Goal: Information Seeking & Learning: Learn about a topic

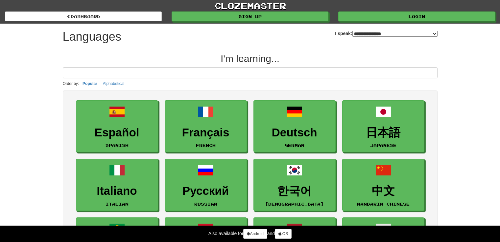
select select "*******"
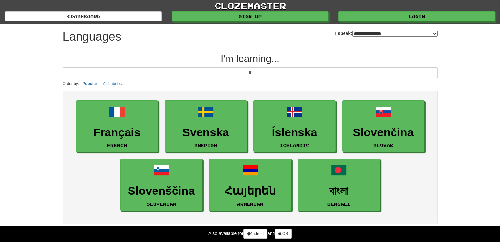
type input "*"
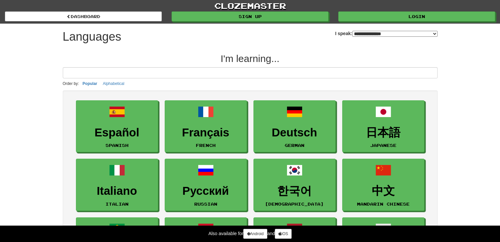
click at [352, 32] on select "**********" at bounding box center [394, 34] width 85 height 6
select select "*******"
click at [352, 31] on select "**********" at bounding box center [394, 34] width 85 height 6
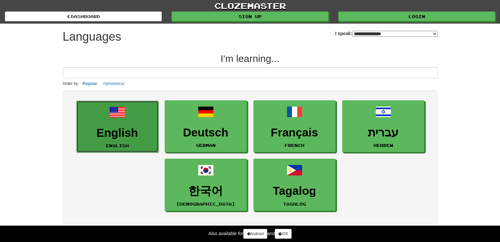
click at [123, 128] on h3 "English" at bounding box center [117, 133] width 75 height 13
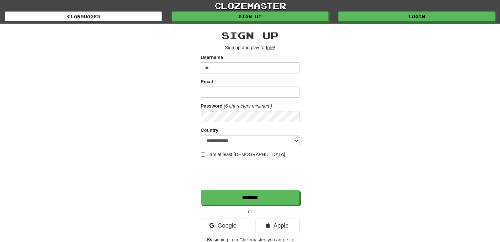
type input "*"
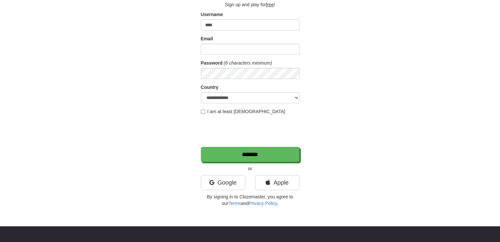
scroll to position [43, 0]
type input "****"
click at [223, 181] on link "Google" at bounding box center [223, 182] width 44 height 15
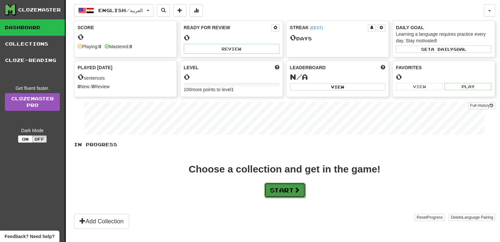
click at [287, 192] on button "Start" at bounding box center [284, 190] width 41 height 15
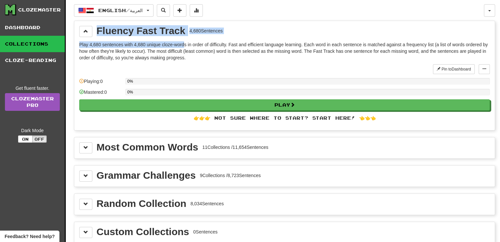
drag, startPoint x: 98, startPoint y: 31, endPoint x: 185, endPoint y: 44, distance: 87.9
click at [185, 44] on div "Fluency Fast Track 4,680 Sentences Play 4,680 sentences with 4,680 unique cloze…" at bounding box center [284, 75] width 420 height 109
click at [185, 44] on p "Play 4,680 sentences with 4,680 unique cloze-words in order of difficulty. Fast…" at bounding box center [284, 51] width 410 height 20
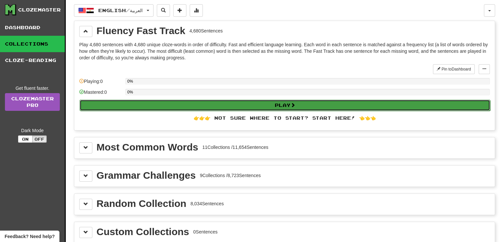
click at [163, 100] on button "Play" at bounding box center [284, 105] width 410 height 11
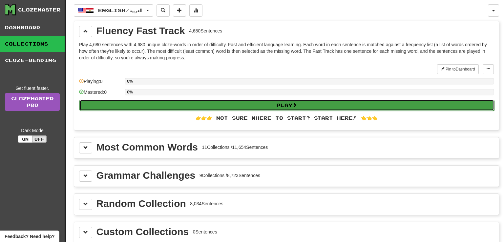
select select "**"
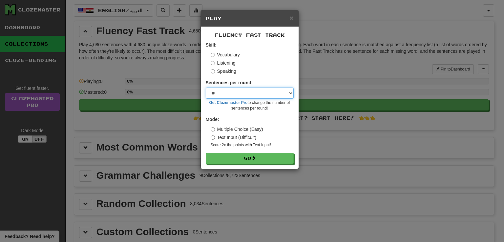
click at [226, 91] on select "* ** ** ** ** ** *** ********" at bounding box center [250, 93] width 88 height 11
click at [229, 62] on label "Listening" at bounding box center [223, 63] width 25 height 7
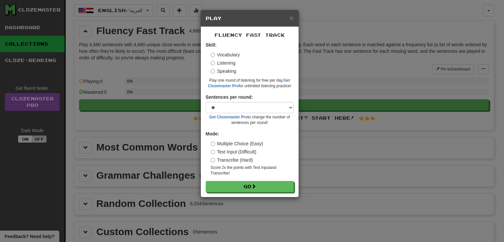
click at [226, 56] on label "Vocabulary" at bounding box center [225, 55] width 29 height 7
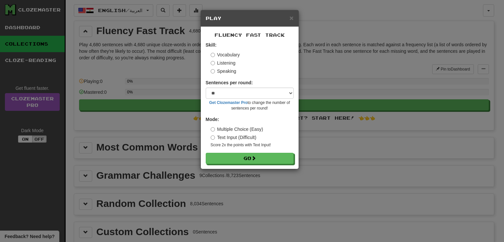
click at [233, 63] on label "Listening" at bounding box center [223, 63] width 25 height 7
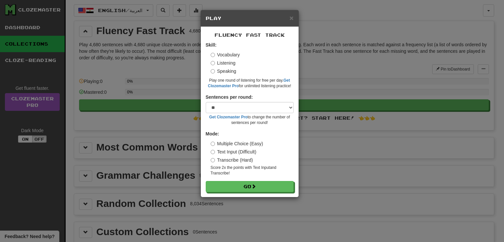
click at [226, 73] on label "Speaking" at bounding box center [224, 71] width 26 height 7
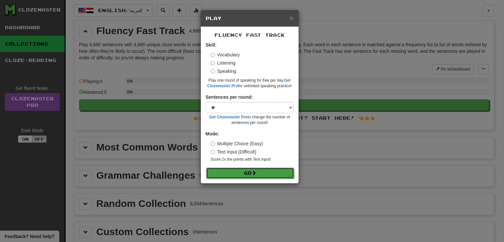
click at [232, 169] on button "Go" at bounding box center [250, 173] width 88 height 11
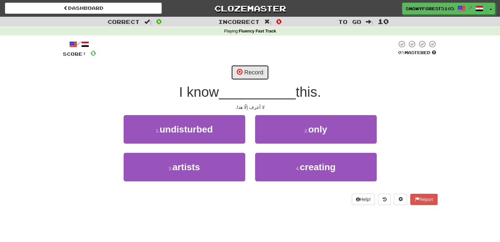
click at [246, 74] on button "Record" at bounding box center [250, 72] width 38 height 15
click at [356, 77] on div "Recording..." at bounding box center [250, 72] width 374 height 15
click at [347, 101] on div "I know __________ this." at bounding box center [250, 92] width 374 height 18
click at [241, 78] on button "Record" at bounding box center [250, 72] width 38 height 15
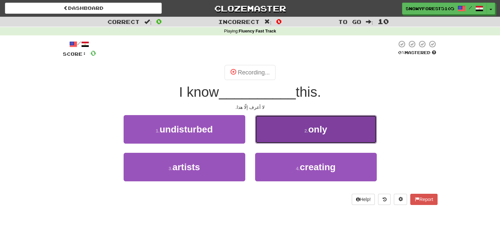
click at [313, 127] on span "only" at bounding box center [317, 129] width 19 height 10
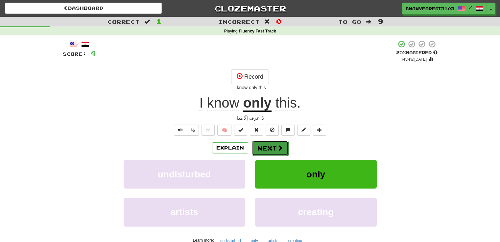
click at [271, 142] on button "Next" at bounding box center [270, 148] width 37 height 15
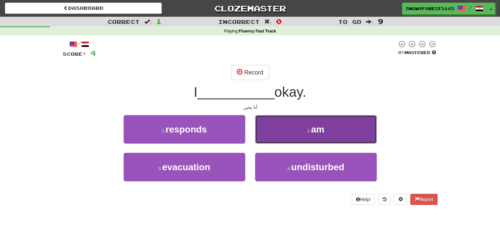
click at [275, 128] on button "2 . am" at bounding box center [316, 129] width 122 height 29
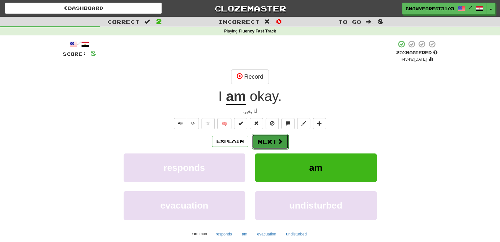
click at [266, 135] on button "Next" at bounding box center [270, 141] width 37 height 15
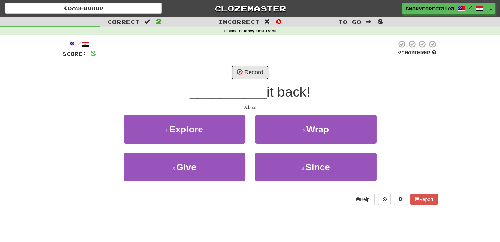
click at [249, 72] on button "Record" at bounding box center [250, 72] width 38 height 15
click at [251, 75] on button "Record" at bounding box center [250, 72] width 38 height 15
click at [307, 69] on div "Record" at bounding box center [250, 72] width 374 height 15
click at [247, 76] on button "Record" at bounding box center [250, 72] width 38 height 15
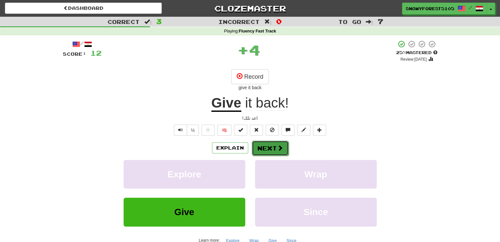
click at [277, 145] on span at bounding box center [280, 148] width 6 height 6
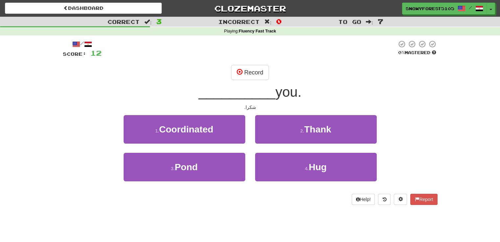
drag, startPoint x: 255, startPoint y: 61, endPoint x: 254, endPoint y: 65, distance: 4.1
click at [254, 65] on div "/ Score: 12 0 % Mastered Record __________ you. شكرا. 1 . Coordinated 2 . Thank…" at bounding box center [250, 122] width 374 height 165
click at [252, 73] on button "Record" at bounding box center [250, 72] width 38 height 15
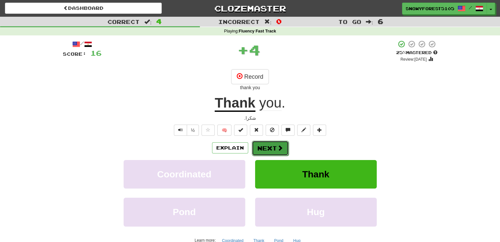
click at [279, 151] on span at bounding box center [280, 148] width 6 height 6
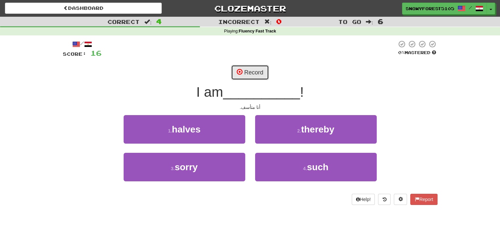
click at [241, 76] on button "Record" at bounding box center [250, 72] width 38 height 15
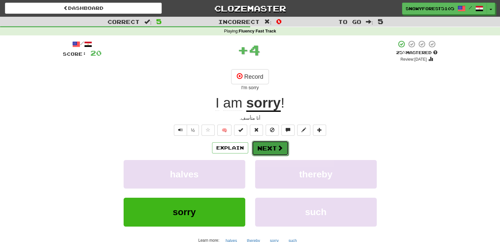
click at [274, 145] on button "Next" at bounding box center [270, 148] width 37 height 15
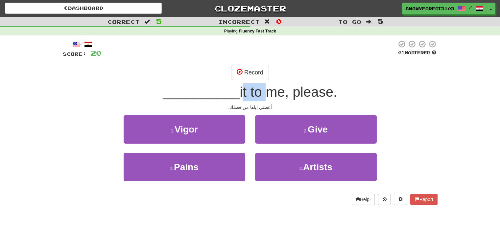
drag, startPoint x: 242, startPoint y: 96, endPoint x: 266, endPoint y: 95, distance: 24.7
click at [266, 95] on span "it to me, please." at bounding box center [287, 91] width 97 height 15
click at [246, 70] on button "Record" at bounding box center [250, 72] width 38 height 15
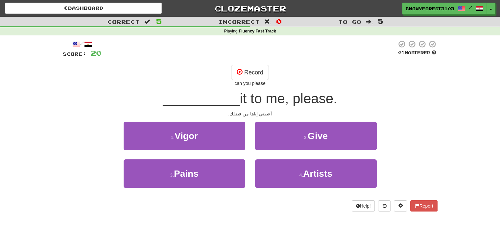
click at [251, 64] on div "/ Score: 20 0 % Mastered Record can you please __________ it to me, please. أعط…" at bounding box center [250, 126] width 374 height 172
click at [250, 72] on button "Record" at bounding box center [250, 72] width 38 height 15
click at [254, 76] on button "Record" at bounding box center [250, 72] width 38 height 15
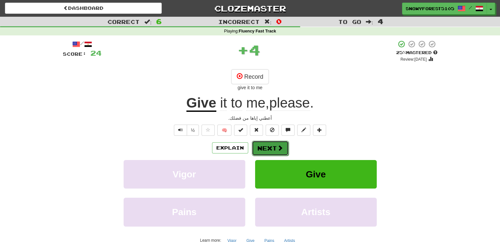
click at [271, 142] on button "Next" at bounding box center [270, 148] width 37 height 15
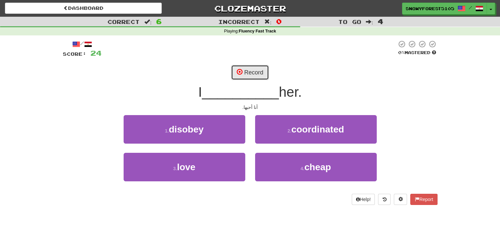
click at [239, 78] on button "Record" at bounding box center [250, 72] width 38 height 15
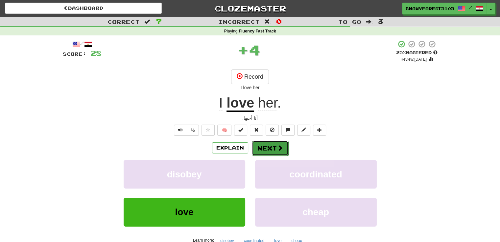
click at [270, 149] on button "Next" at bounding box center [270, 148] width 37 height 15
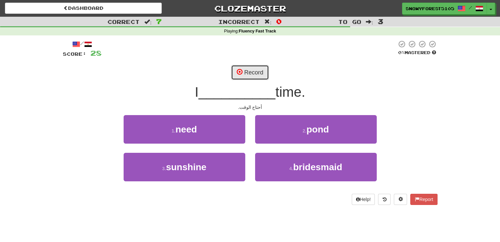
click at [240, 74] on span at bounding box center [239, 72] width 6 height 6
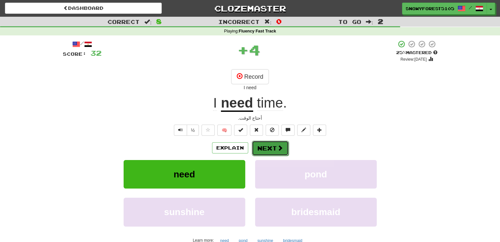
click at [269, 147] on button "Next" at bounding box center [270, 148] width 37 height 15
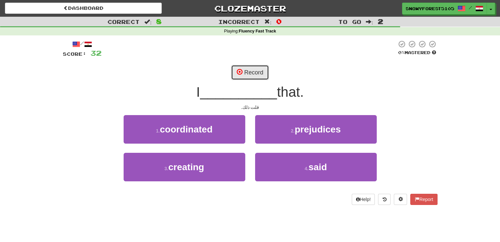
click at [250, 69] on button "Record" at bounding box center [250, 72] width 38 height 15
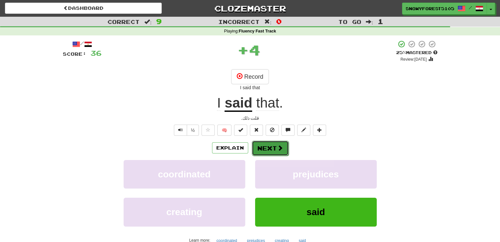
click at [276, 151] on button "Next" at bounding box center [270, 148] width 37 height 15
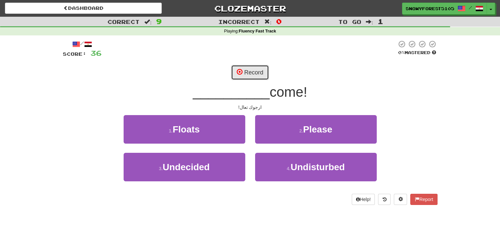
click at [244, 72] on button "Record" at bounding box center [250, 72] width 38 height 15
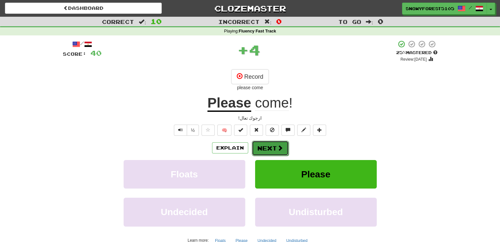
click at [269, 147] on button "Next" at bounding box center [270, 148] width 37 height 15
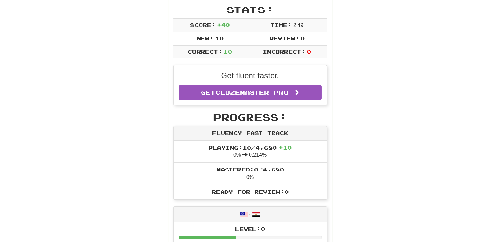
scroll to position [109, 0]
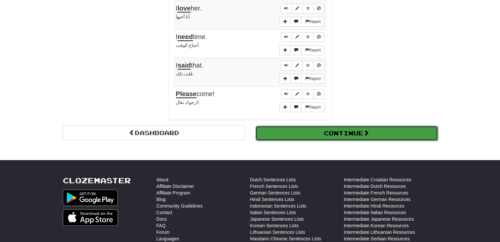
click at [288, 130] on button "Continue" at bounding box center [346, 133] width 182 height 15
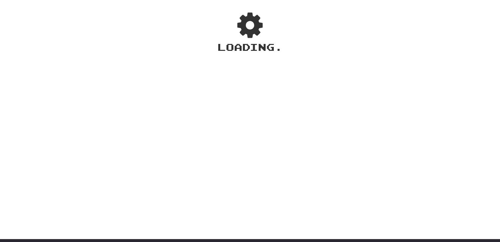
scroll to position [0, 0]
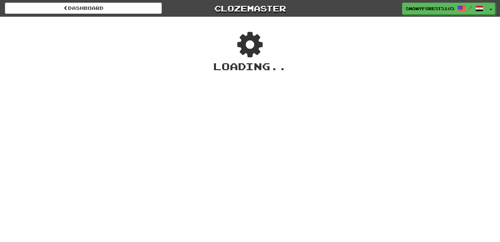
click at [236, 42] on icon at bounding box center [249, 45] width 41 height 46
click at [236, 42] on icon at bounding box center [250, 44] width 48 height 45
